Goal: Communication & Community: Answer question/provide support

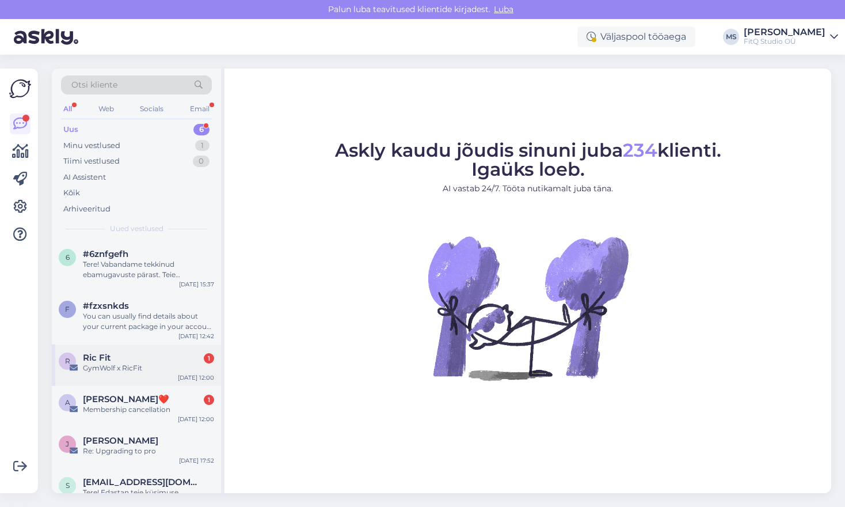
click at [121, 362] on div "Ric Fit 1" at bounding box center [148, 357] width 131 height 10
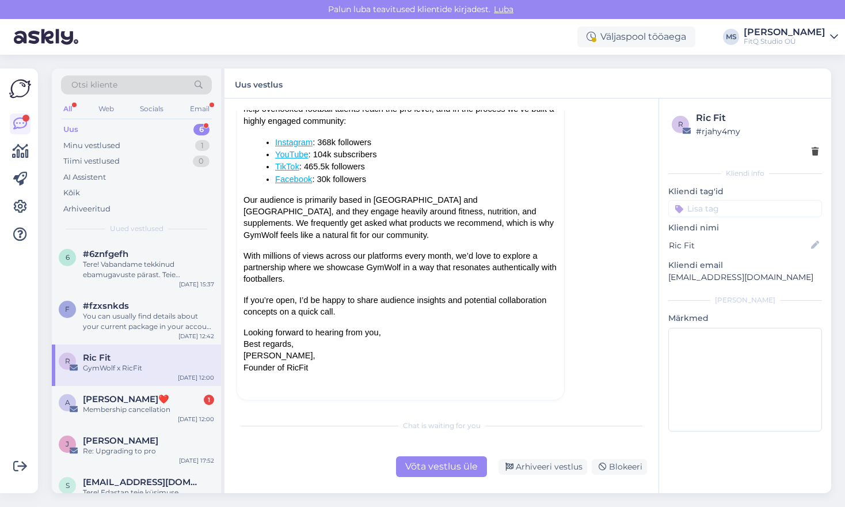
scroll to position [140, 0]
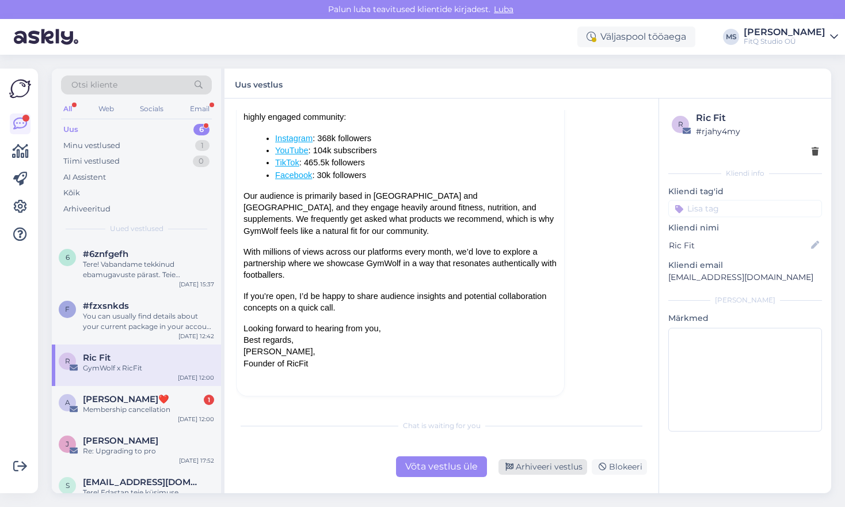
click at [537, 465] on div "Arhiveeri vestlus" at bounding box center [543, 467] width 89 height 16
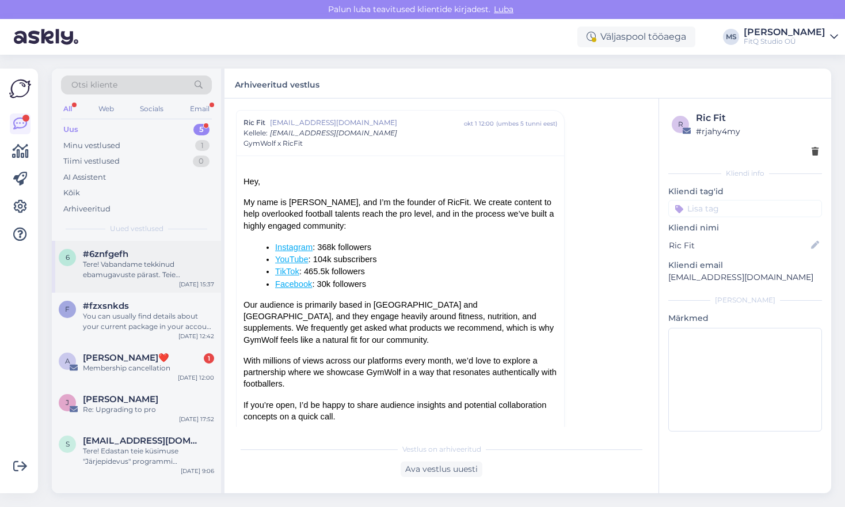
click at [155, 265] on div "Tere! Vabandame tekkinud ebamugavuste pärast. Teie sisselogimisprobleemi lahend…" at bounding box center [148, 269] width 131 height 21
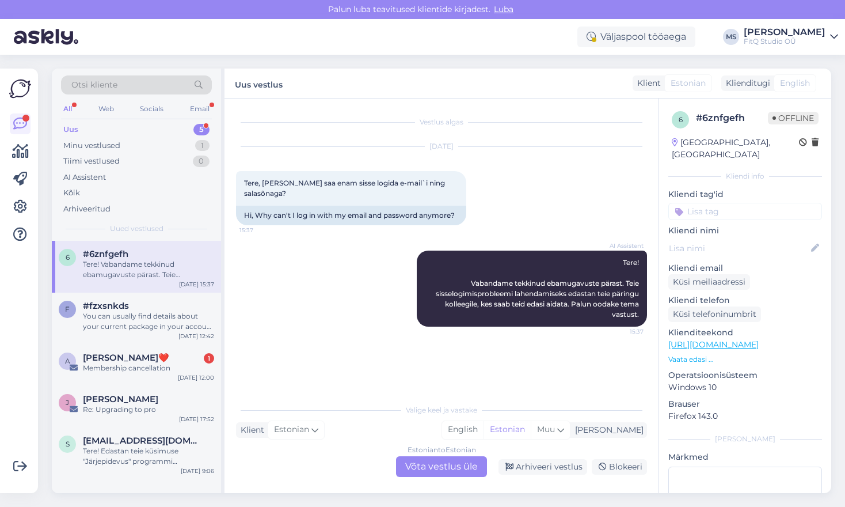
click at [442, 468] on div "Estonian to Estonian Võta vestlus üle" at bounding box center [441, 466] width 91 height 21
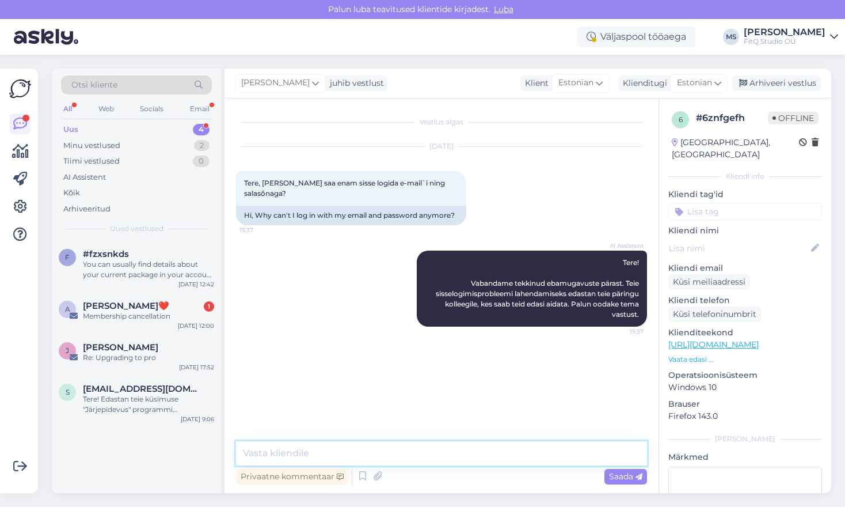
click at [367, 457] on textarea at bounding box center [441, 453] width 411 height 24
type textarea "T"
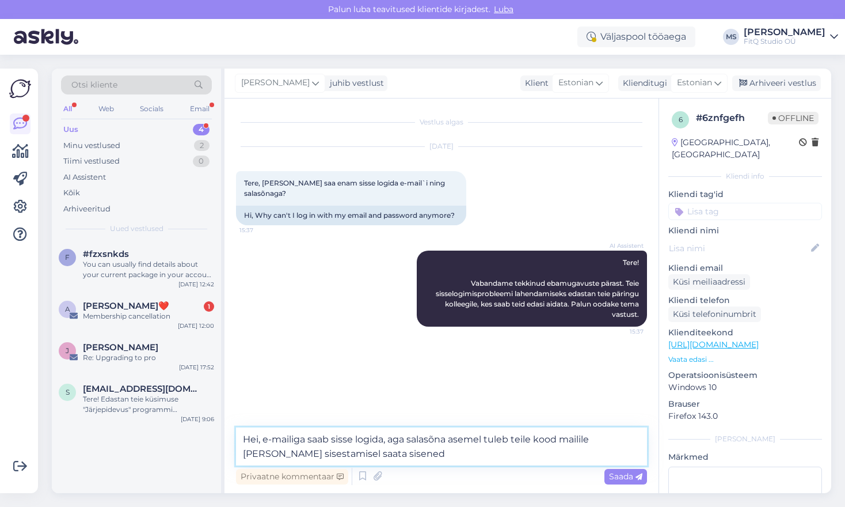
type textarea "Hei, e-mailiga saab sisse logida, aga salasõna asemel tuleb teile kood mailile …"
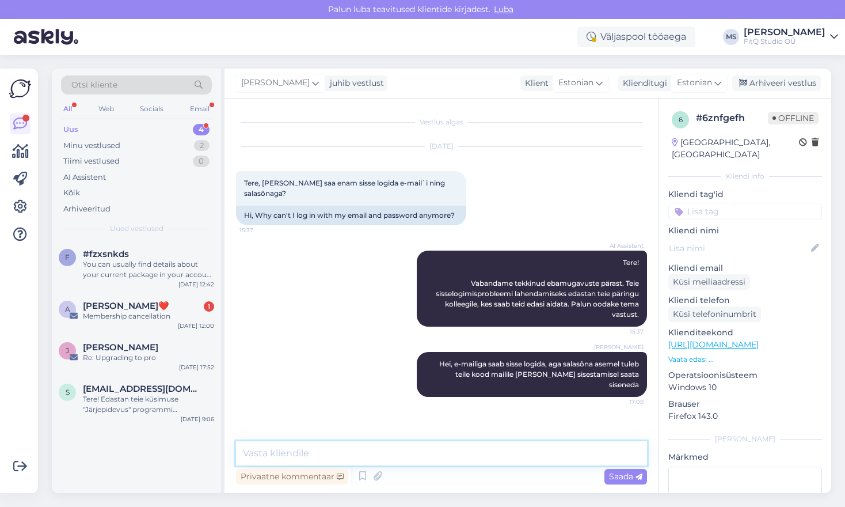
click at [310, 448] on textarea at bounding box center [441, 453] width 411 height 24
type textarea "Samuti töötavad facebook ja google loginid"
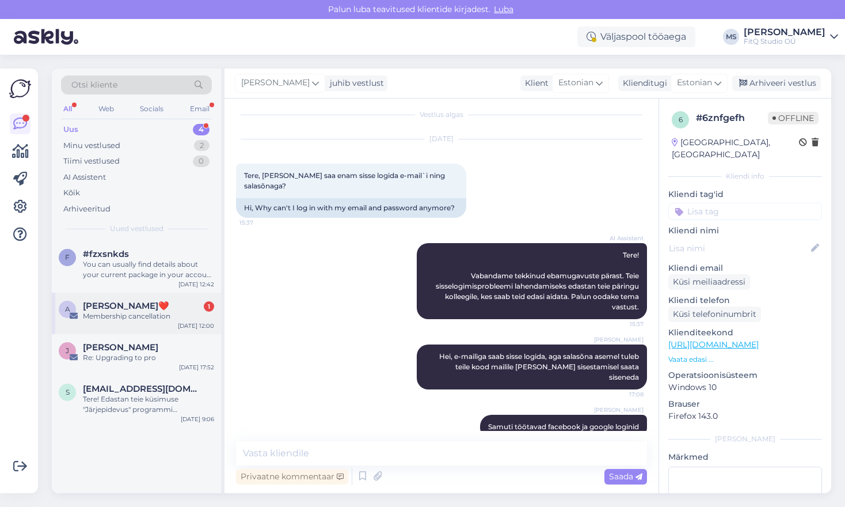
click at [111, 316] on div "Membership cancellation" at bounding box center [148, 316] width 131 height 10
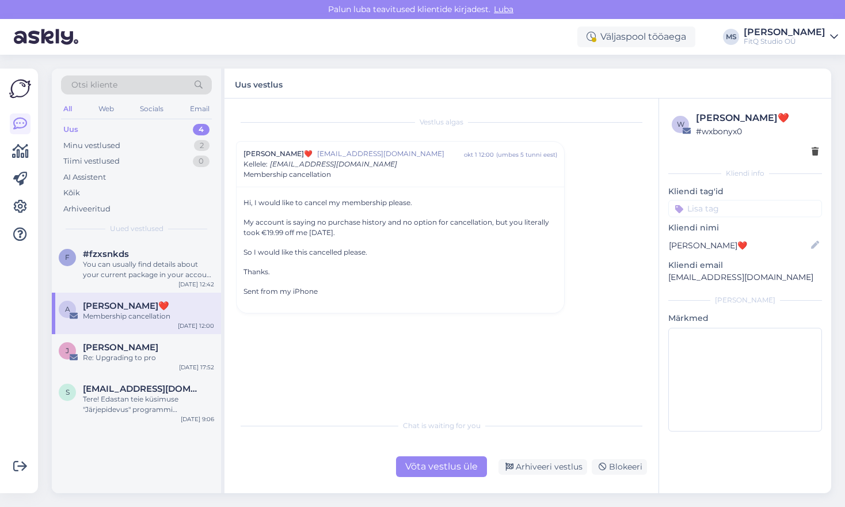
click at [422, 466] on div "Võta vestlus üle" at bounding box center [441, 466] width 91 height 21
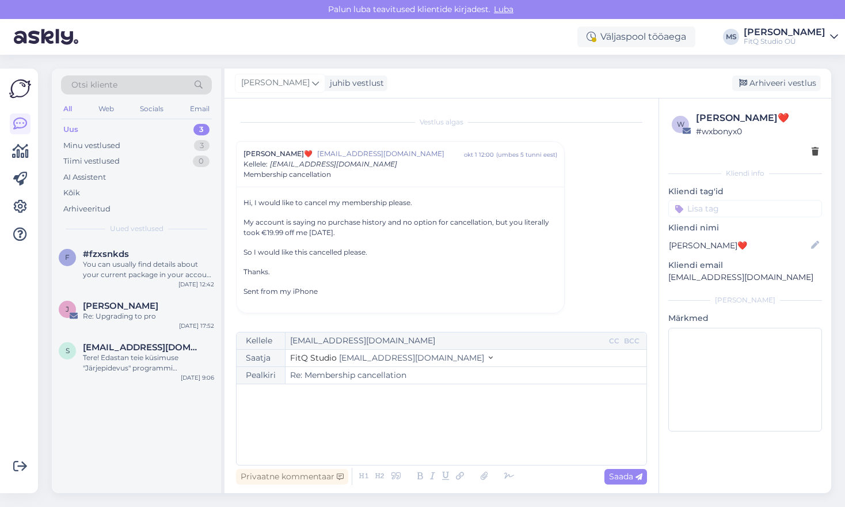
click at [381, 412] on div "﻿" at bounding box center [441, 424] width 399 height 69
click at [508, 472] on icon at bounding box center [509, 476] width 17 height 16
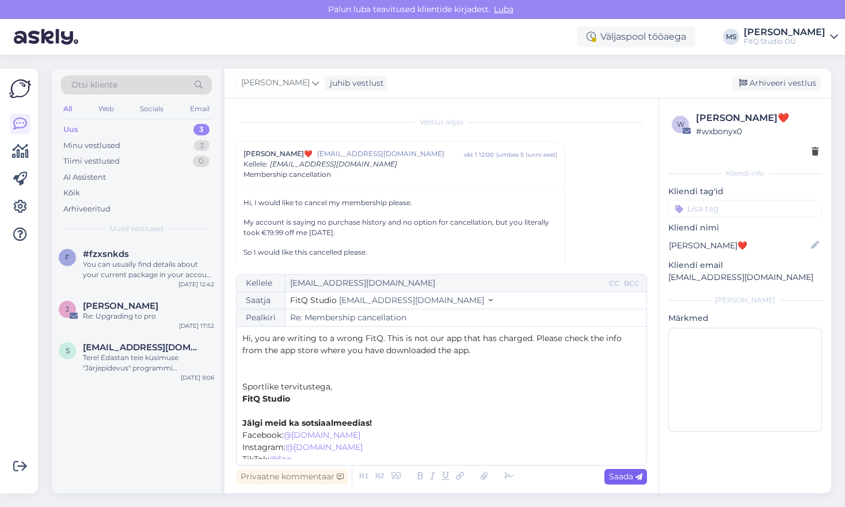
click at [627, 477] on span "Saada" at bounding box center [625, 476] width 33 height 10
type input "Re: Membership cancellation"
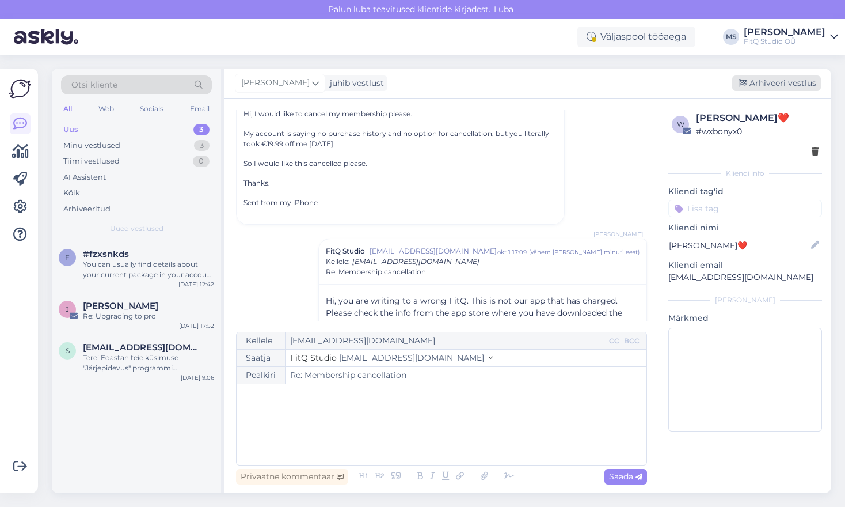
click at [775, 81] on div "Arhiveeri vestlus" at bounding box center [777, 83] width 89 height 16
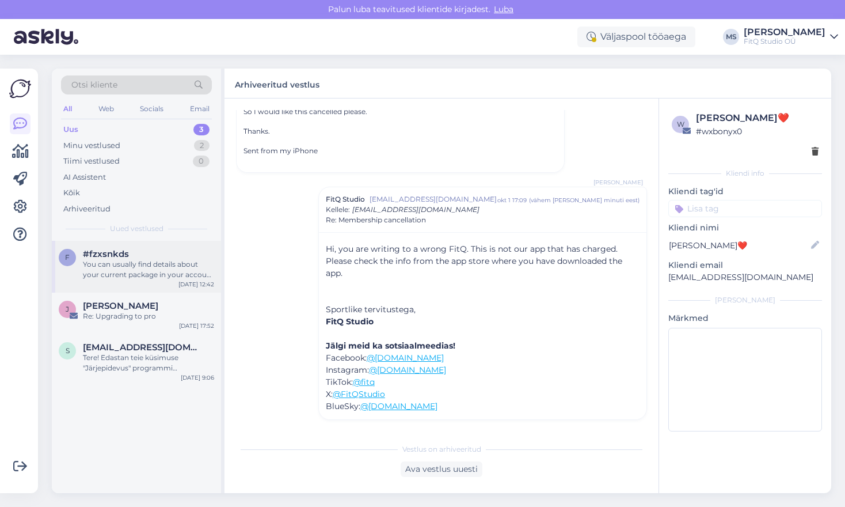
click at [117, 263] on div "You can usually find details about your current package in your account setting…" at bounding box center [148, 269] width 131 height 21
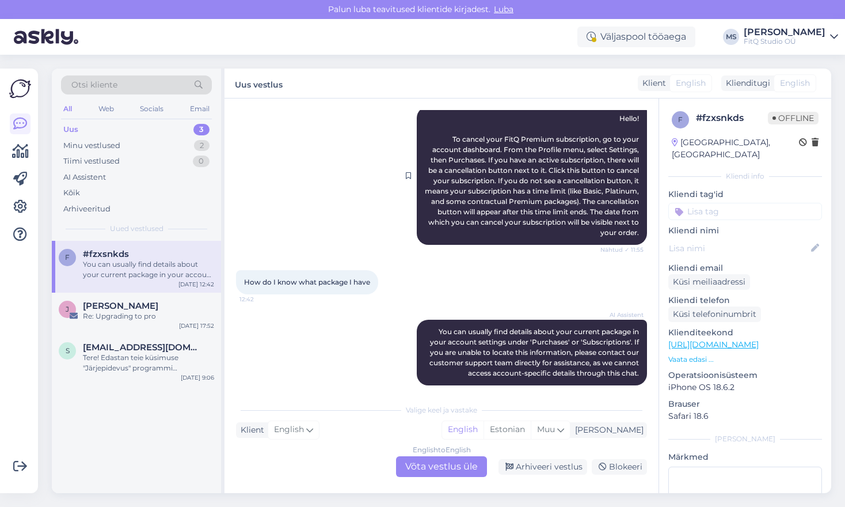
scroll to position [124, 0]
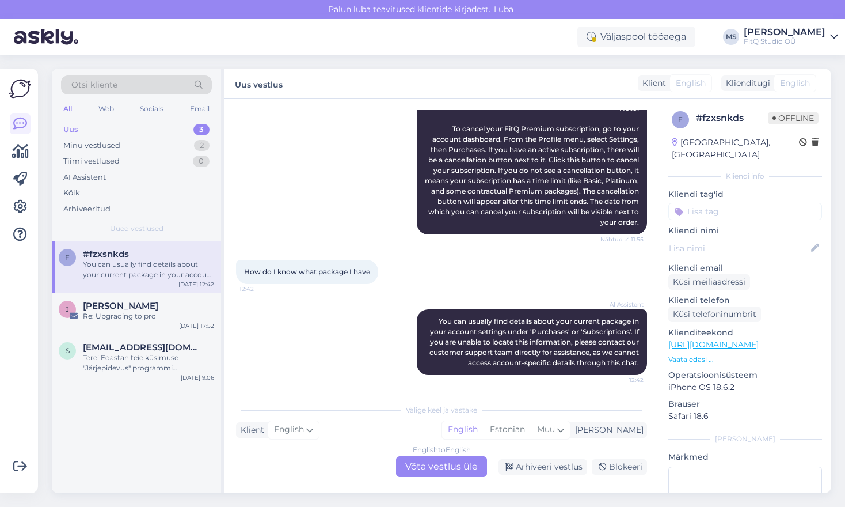
click at [418, 469] on div "English to English Võta vestlus üle" at bounding box center [441, 466] width 91 height 21
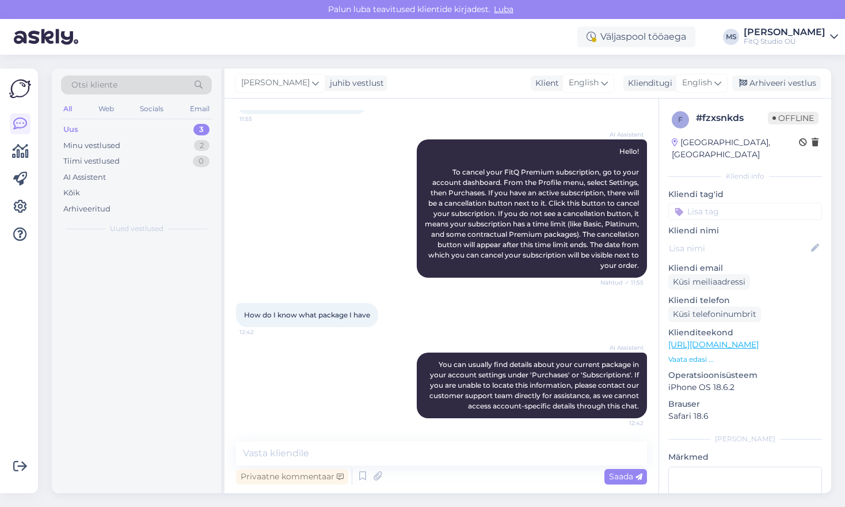
scroll to position [81, 0]
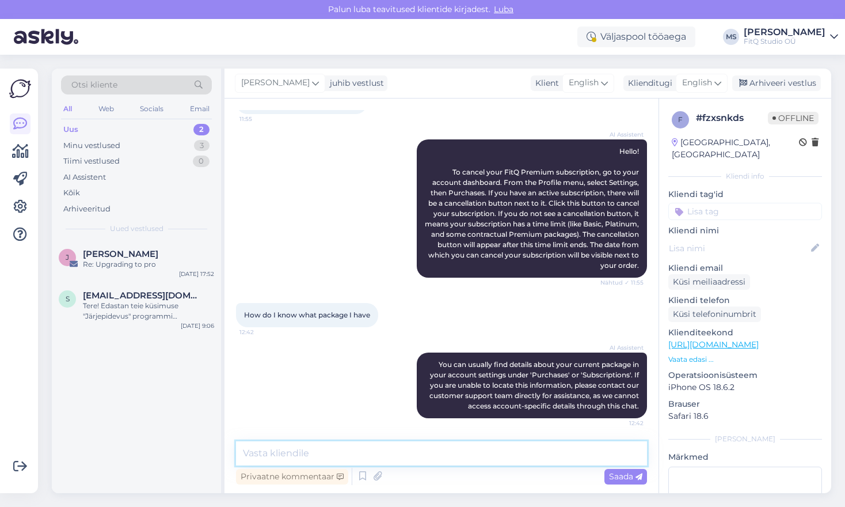
click at [318, 453] on textarea at bounding box center [441, 453] width 411 height 24
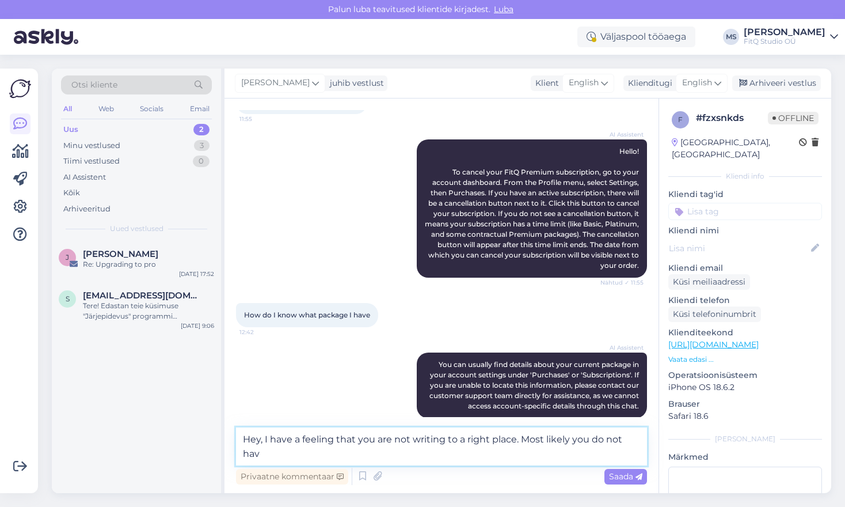
scroll to position [95, 0]
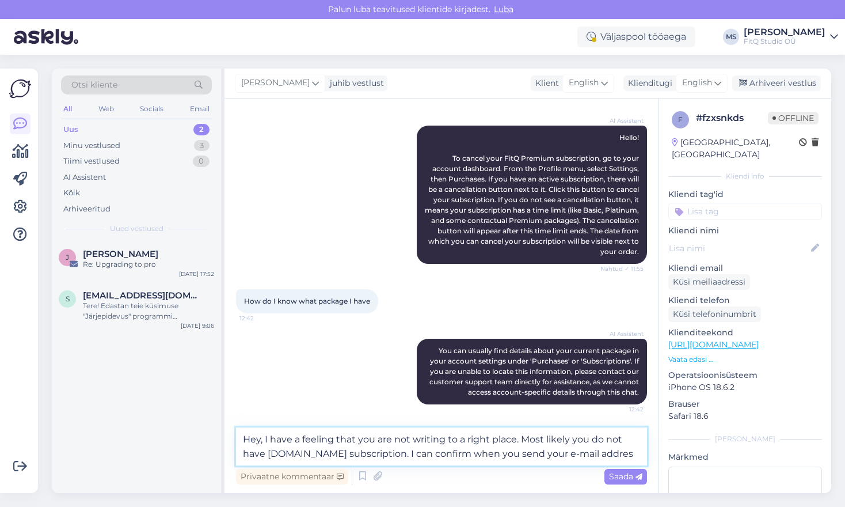
type textarea "Hey, I have a feeling that you are not writing to a right place. Most likely yo…"
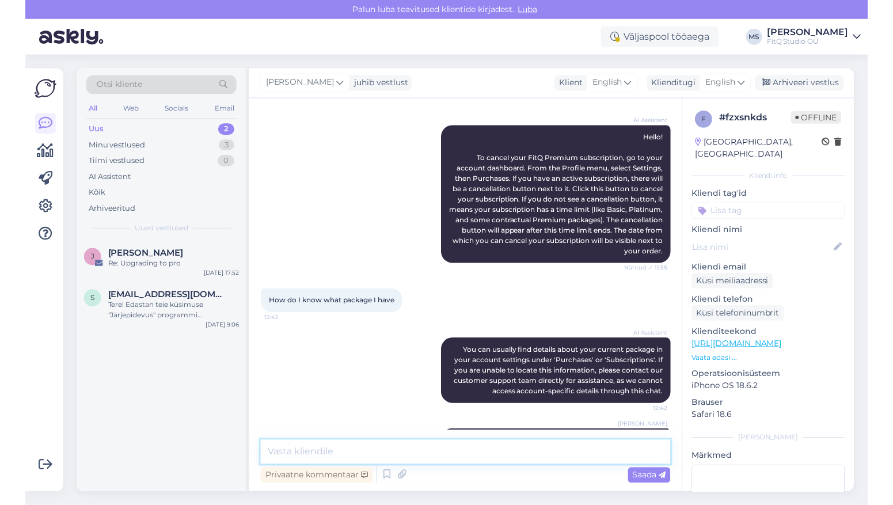
scroll to position [151, 0]
